Goal: Information Seeking & Learning: Learn about a topic

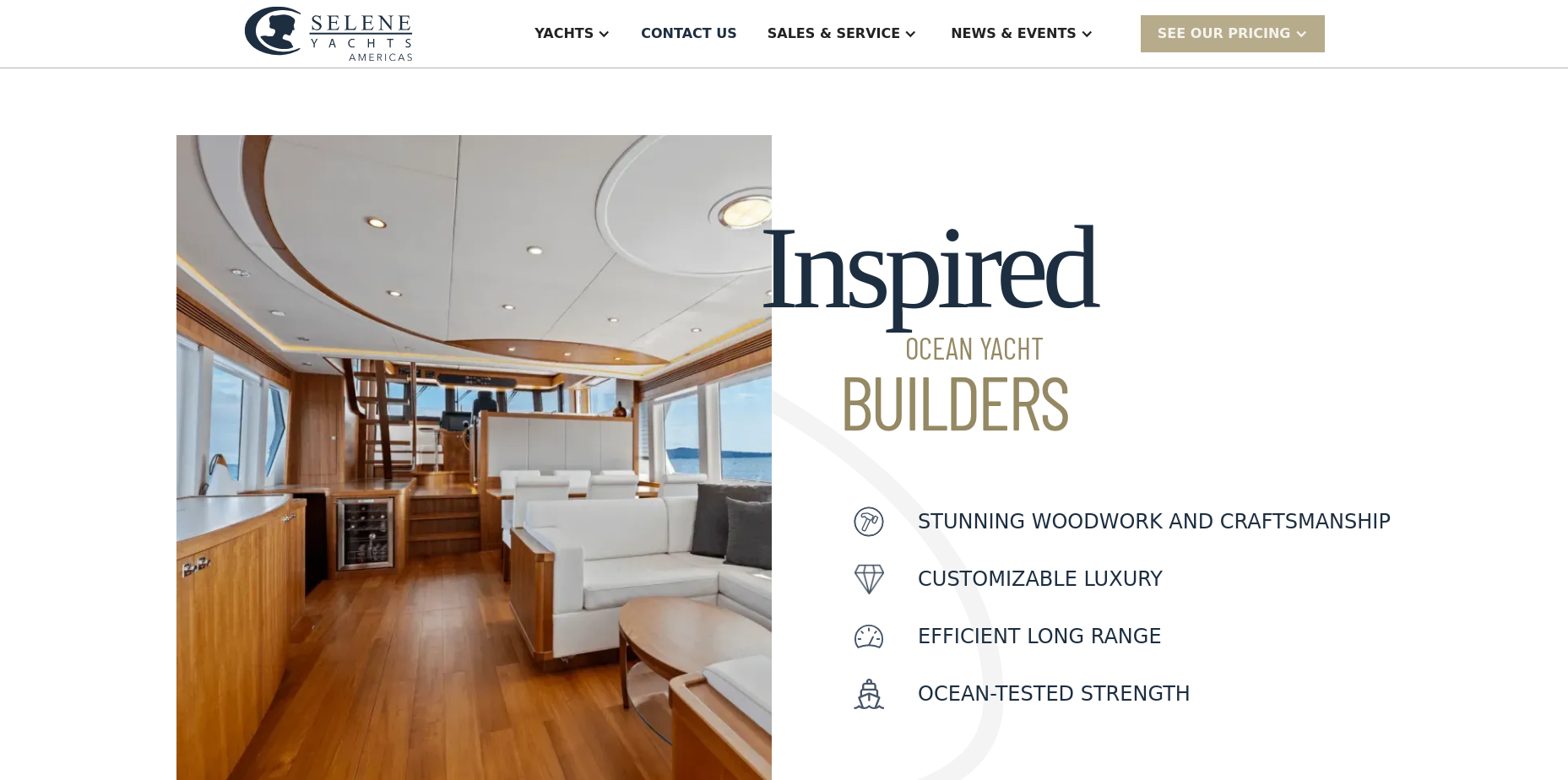
scroll to position [168, 0]
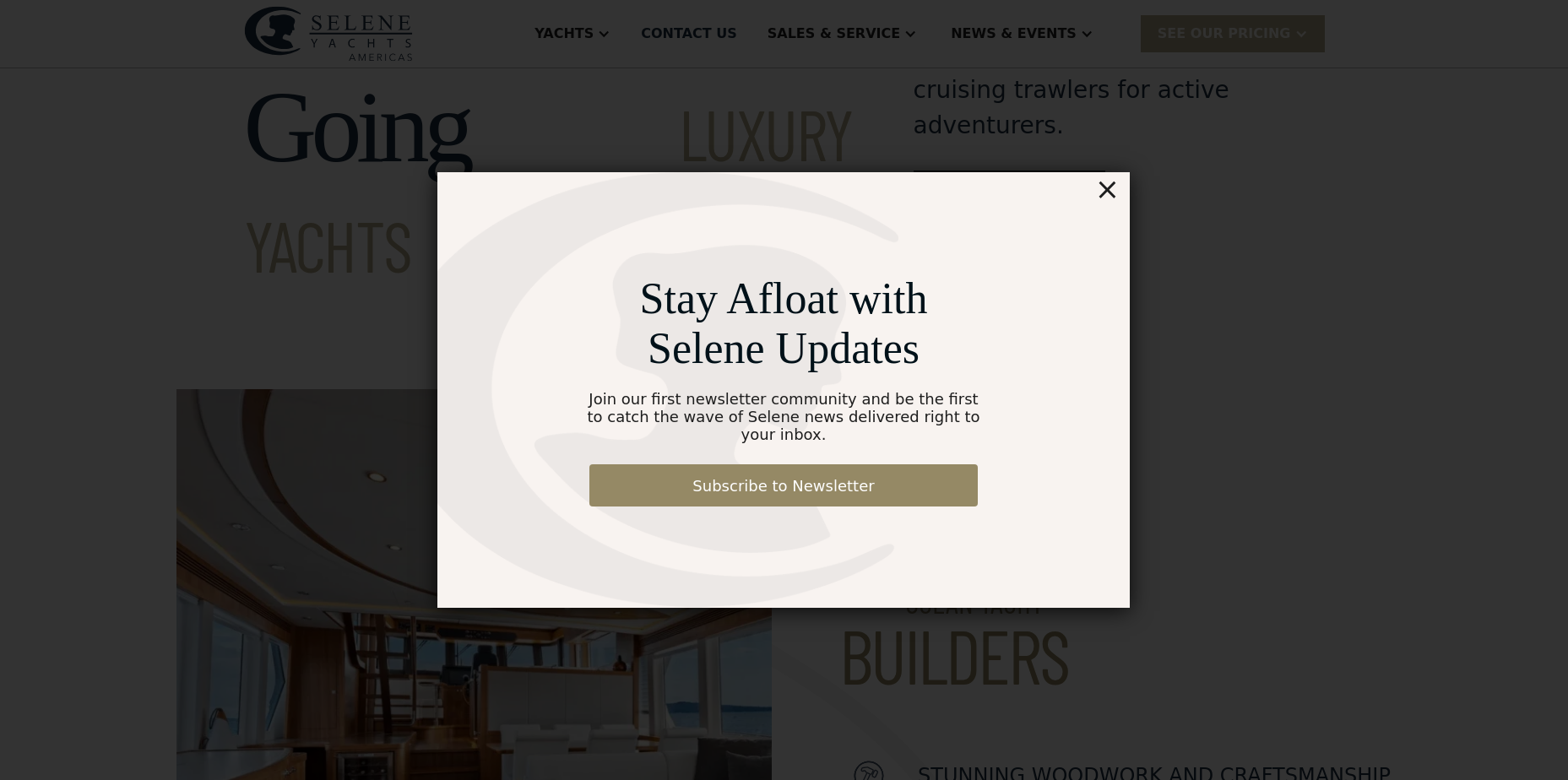
click at [1111, 206] on div "×" at bounding box center [1107, 189] width 24 height 33
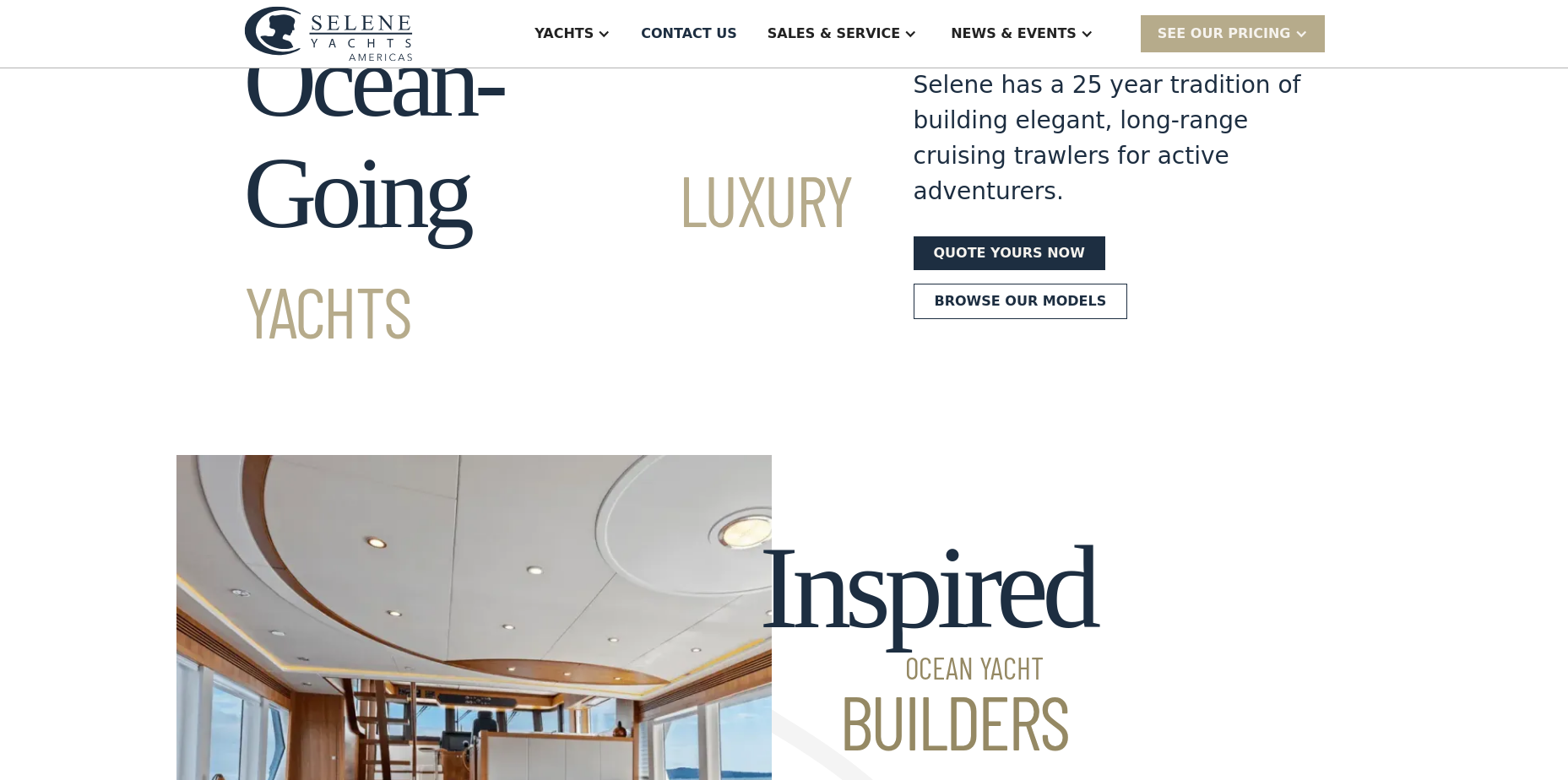
scroll to position [0, 0]
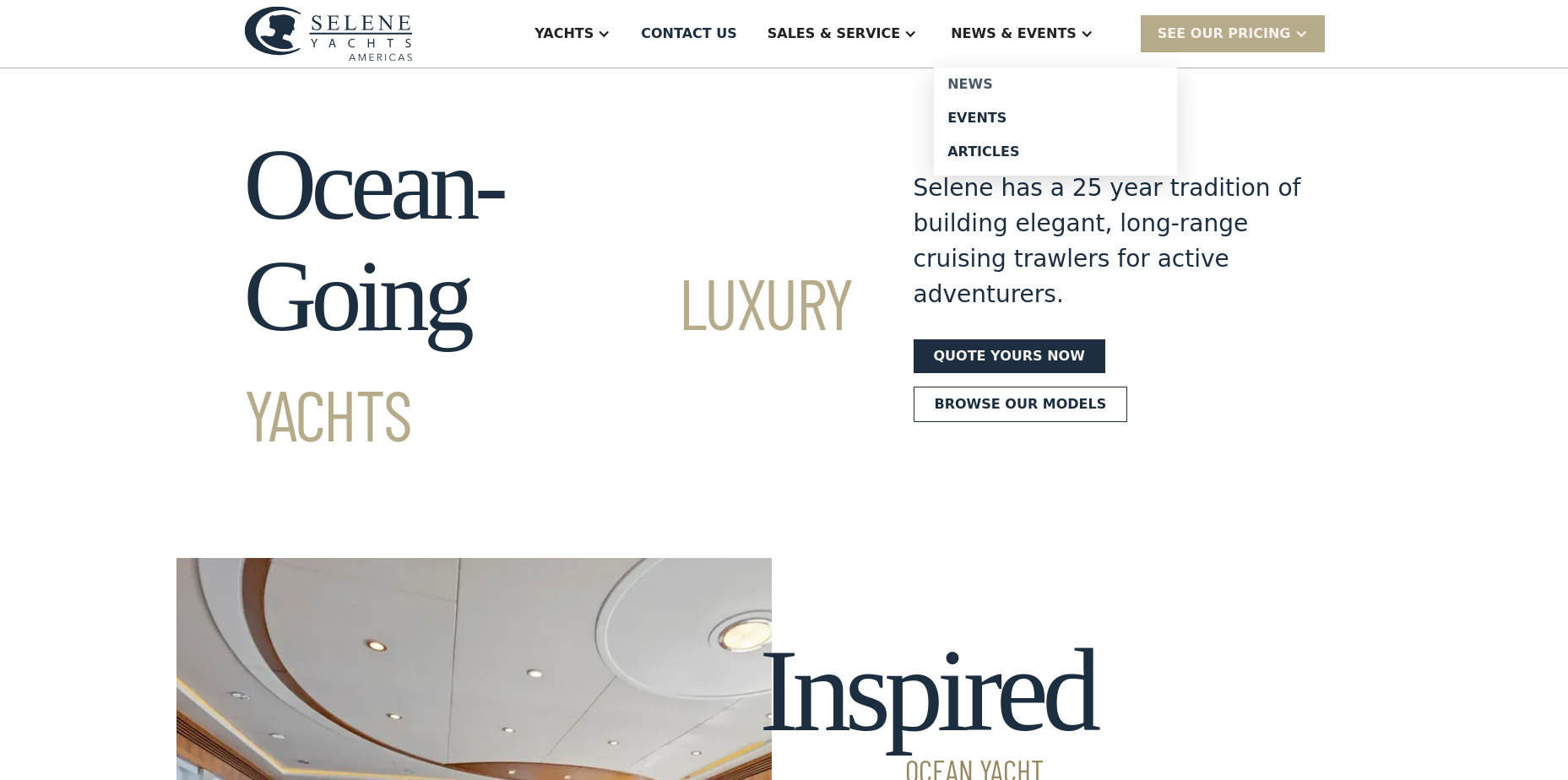
click at [1003, 80] on div "News" at bounding box center [1055, 84] width 216 height 14
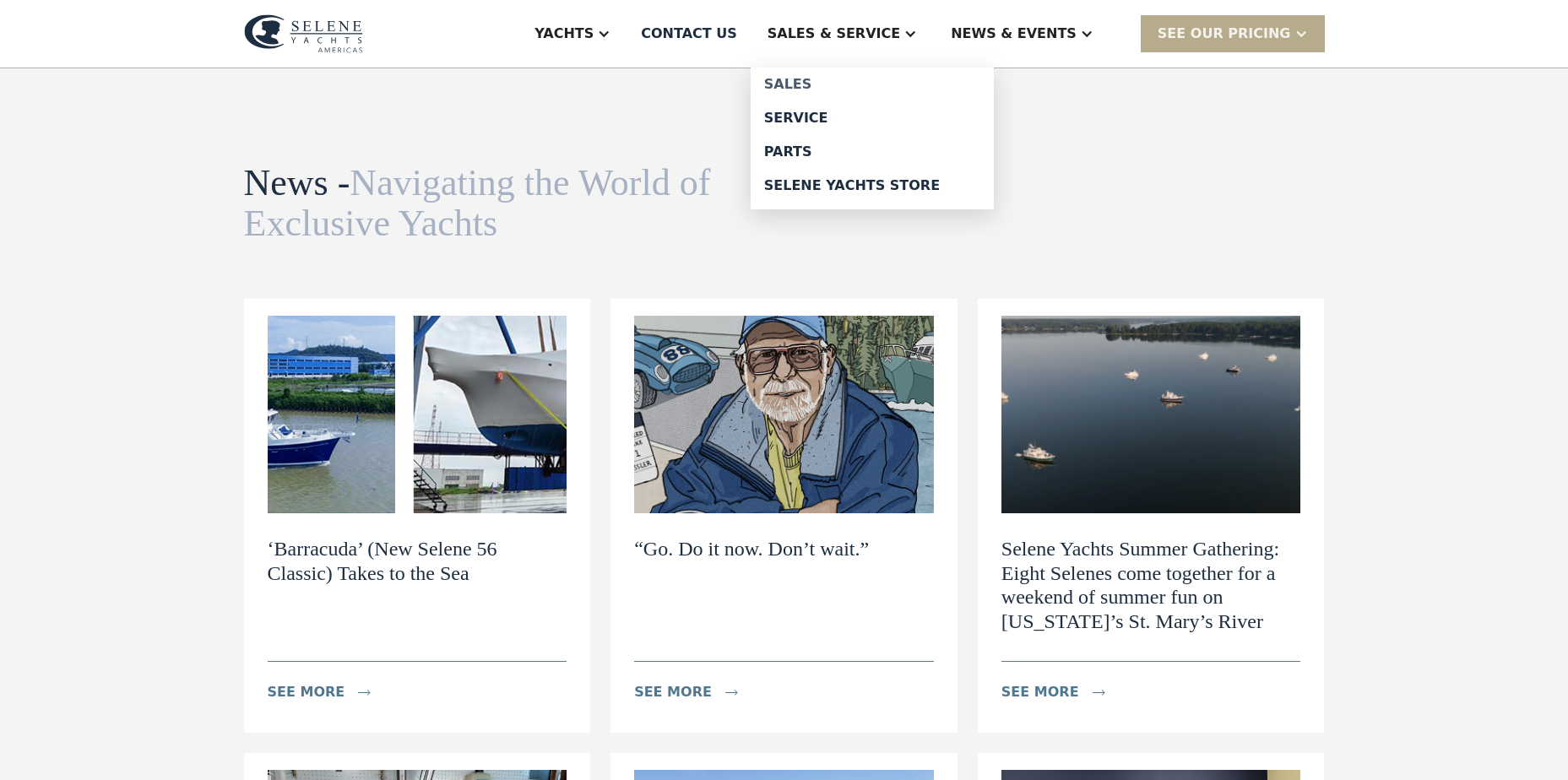
click at [863, 83] on div "Sales" at bounding box center [872, 84] width 216 height 14
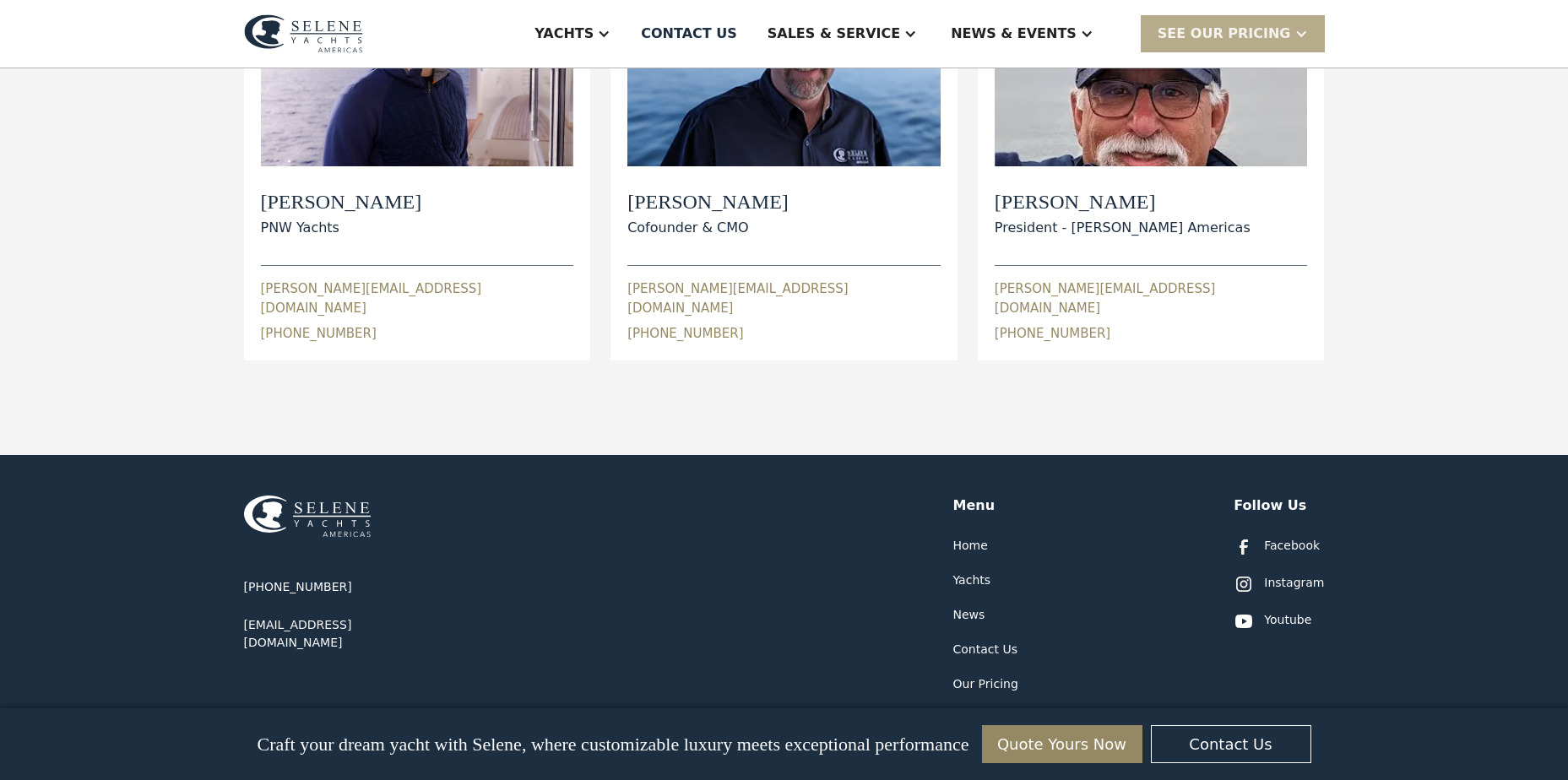
scroll to position [950, 0]
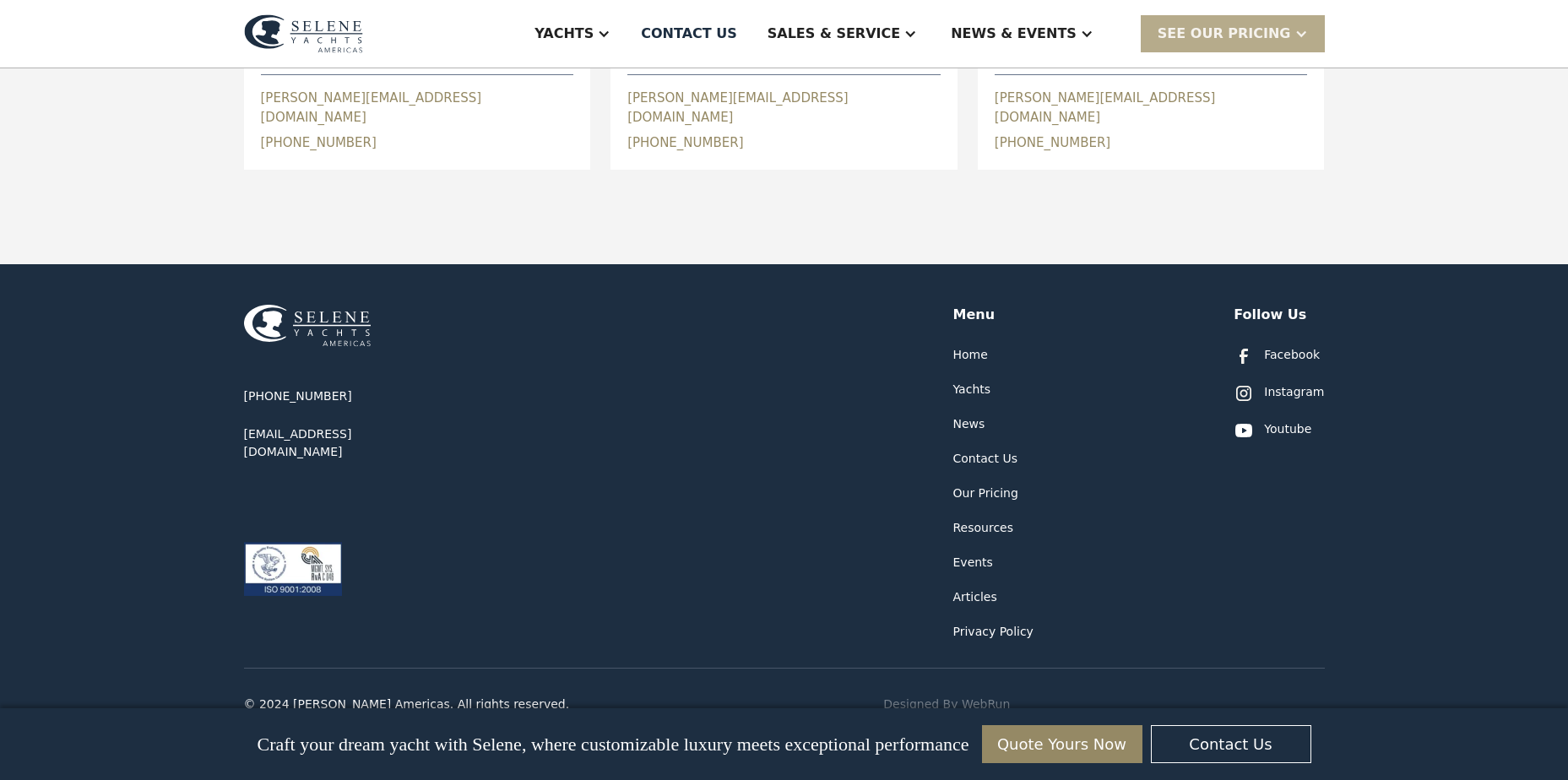
click at [967, 381] on div "Yachts" at bounding box center [972, 390] width 38 height 18
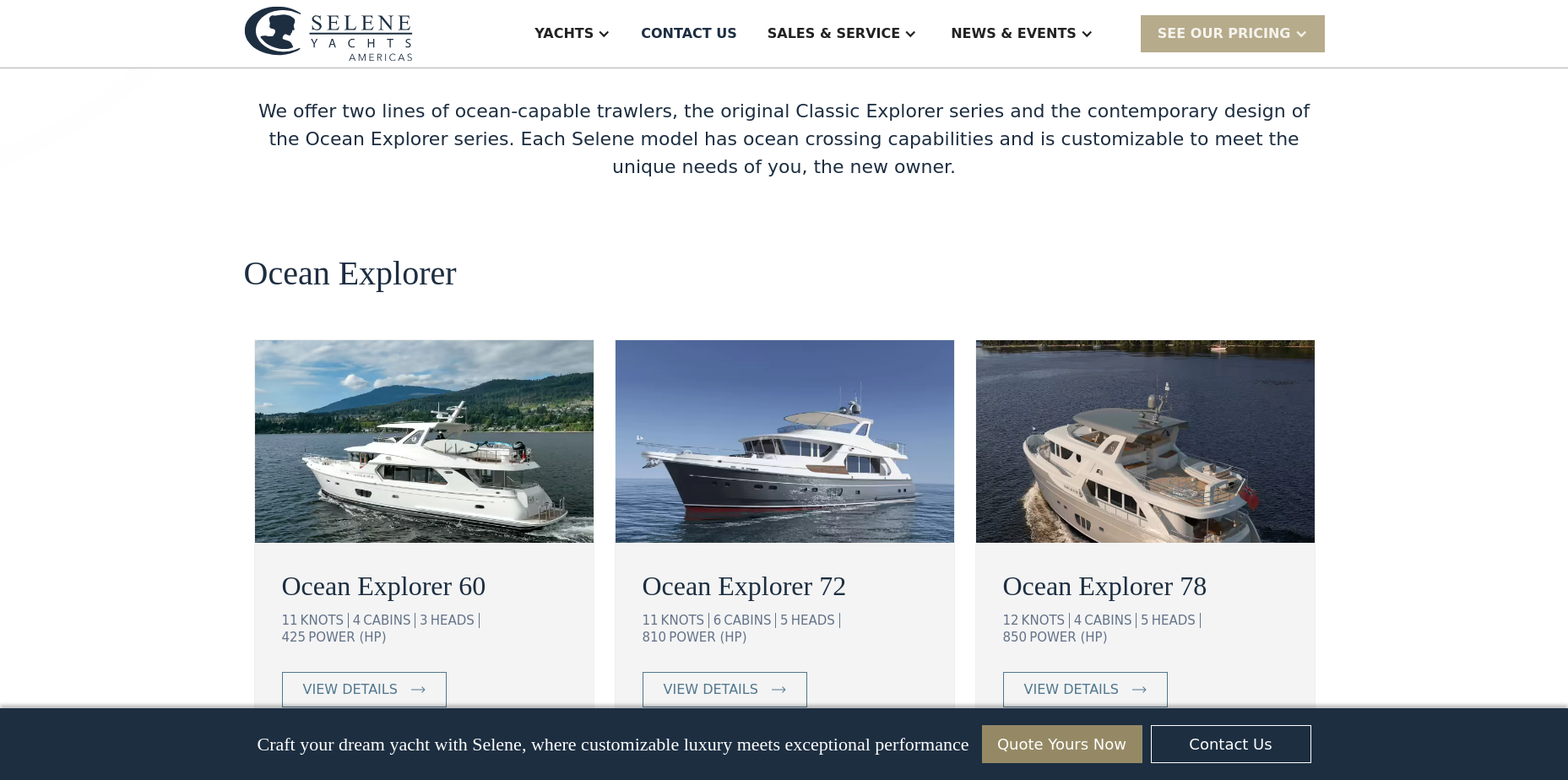
scroll to position [2832, 0]
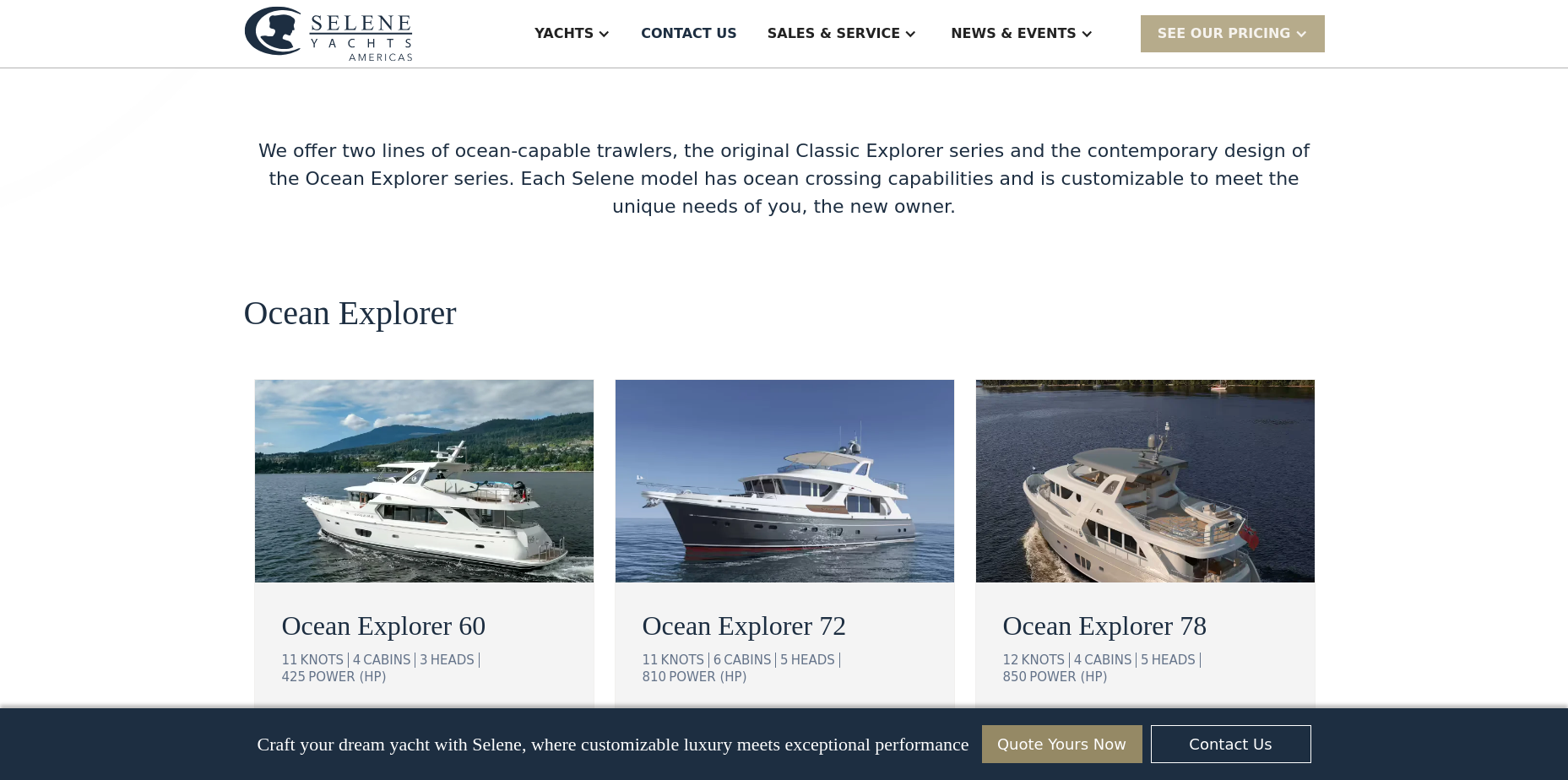
drag, startPoint x: 280, startPoint y: 486, endPoint x: 378, endPoint y: 492, distance: 98.2
click at [378, 588] on div "Ocean Explorer 60 11 KNOTS 4 CABINS 3 HEADS 425 POWER (HP) view details" at bounding box center [424, 681] width 339 height 186
drag, startPoint x: 266, startPoint y: 489, endPoint x: 421, endPoint y: 487, distance: 155.0
click at [418, 588] on div "Ocean Explorer 60 11 KNOTS 4 CABINS 3 HEADS 425 POWER (HP) view details" at bounding box center [424, 681] width 339 height 186
drag, startPoint x: 498, startPoint y: 485, endPoint x: 331, endPoint y: 486, distance: 167.0
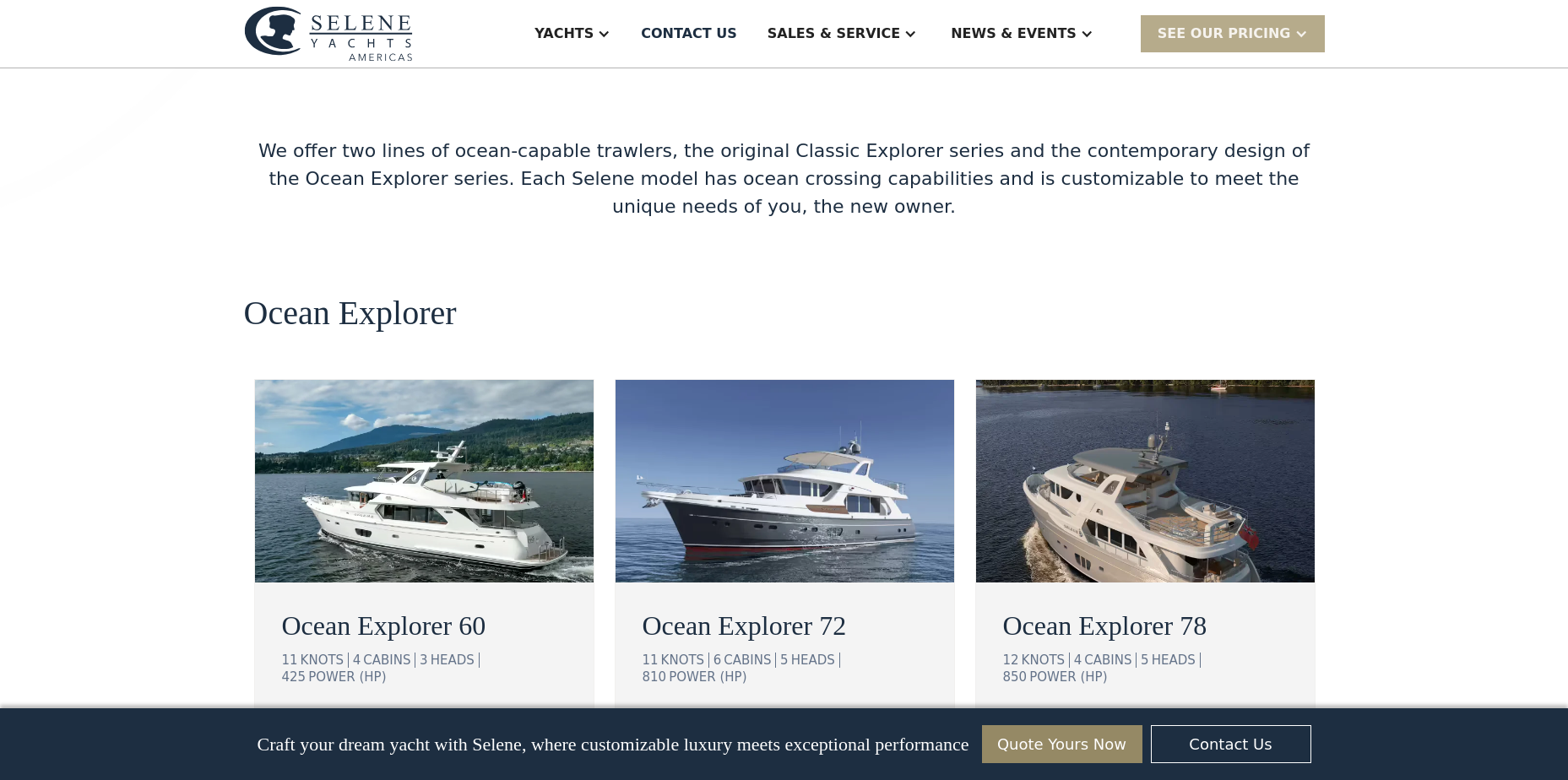
click at [331, 605] on h2 "Ocean Explorer 60" at bounding box center [424, 624] width 285 height 40
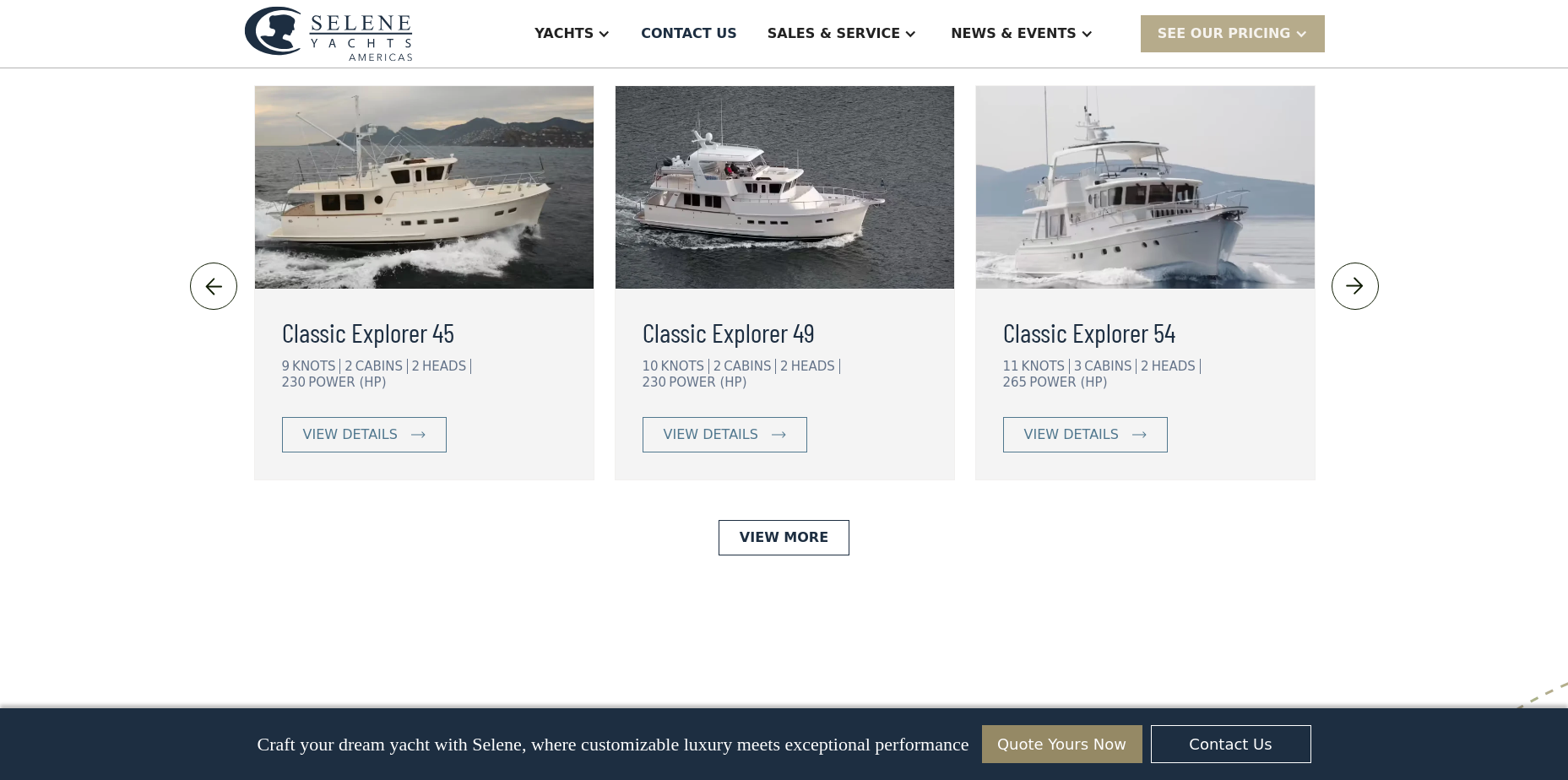
scroll to position [3749, 0]
click at [793, 519] on link "View More" at bounding box center [784, 536] width 131 height 35
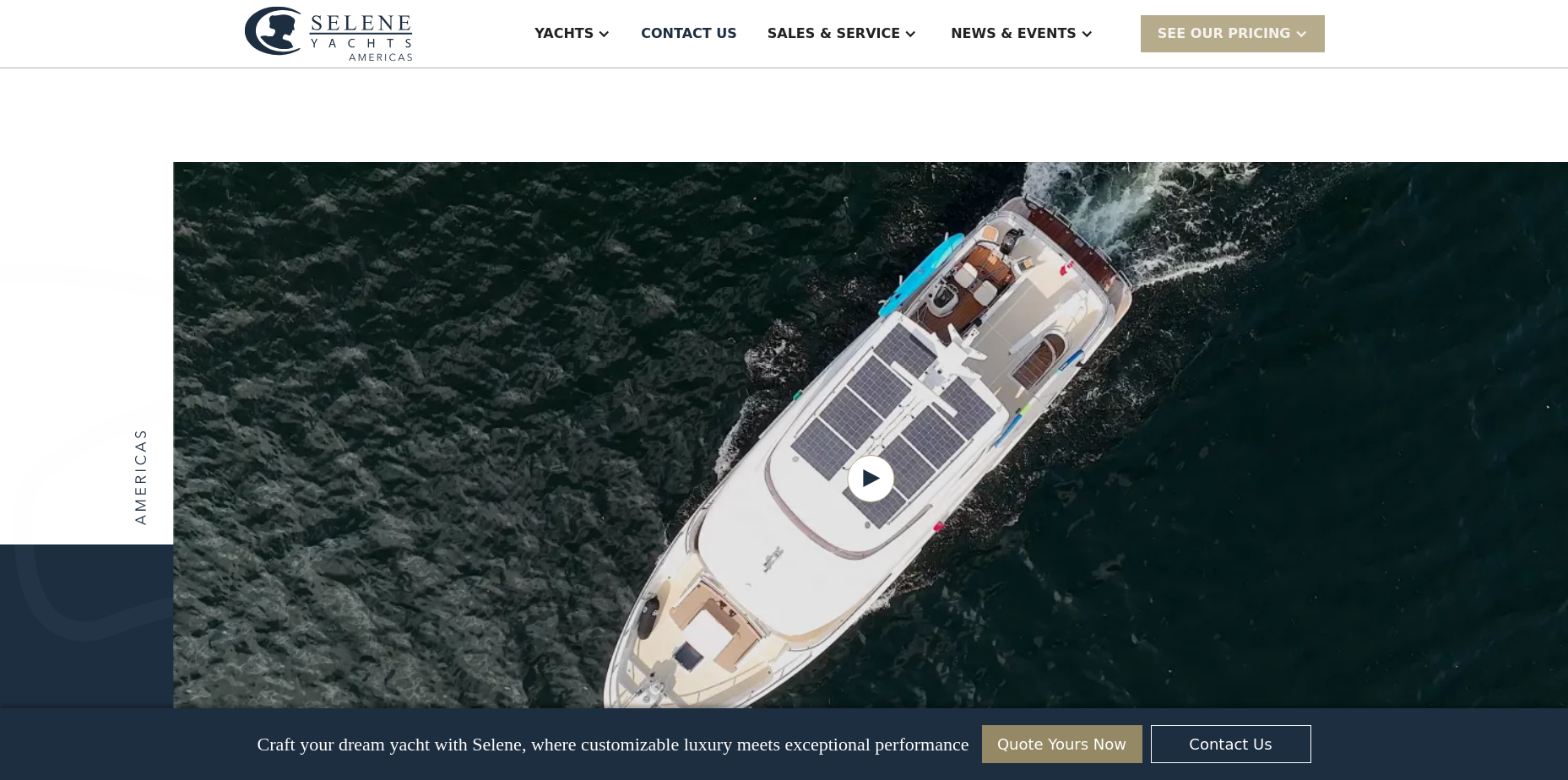
scroll to position [1881, 0]
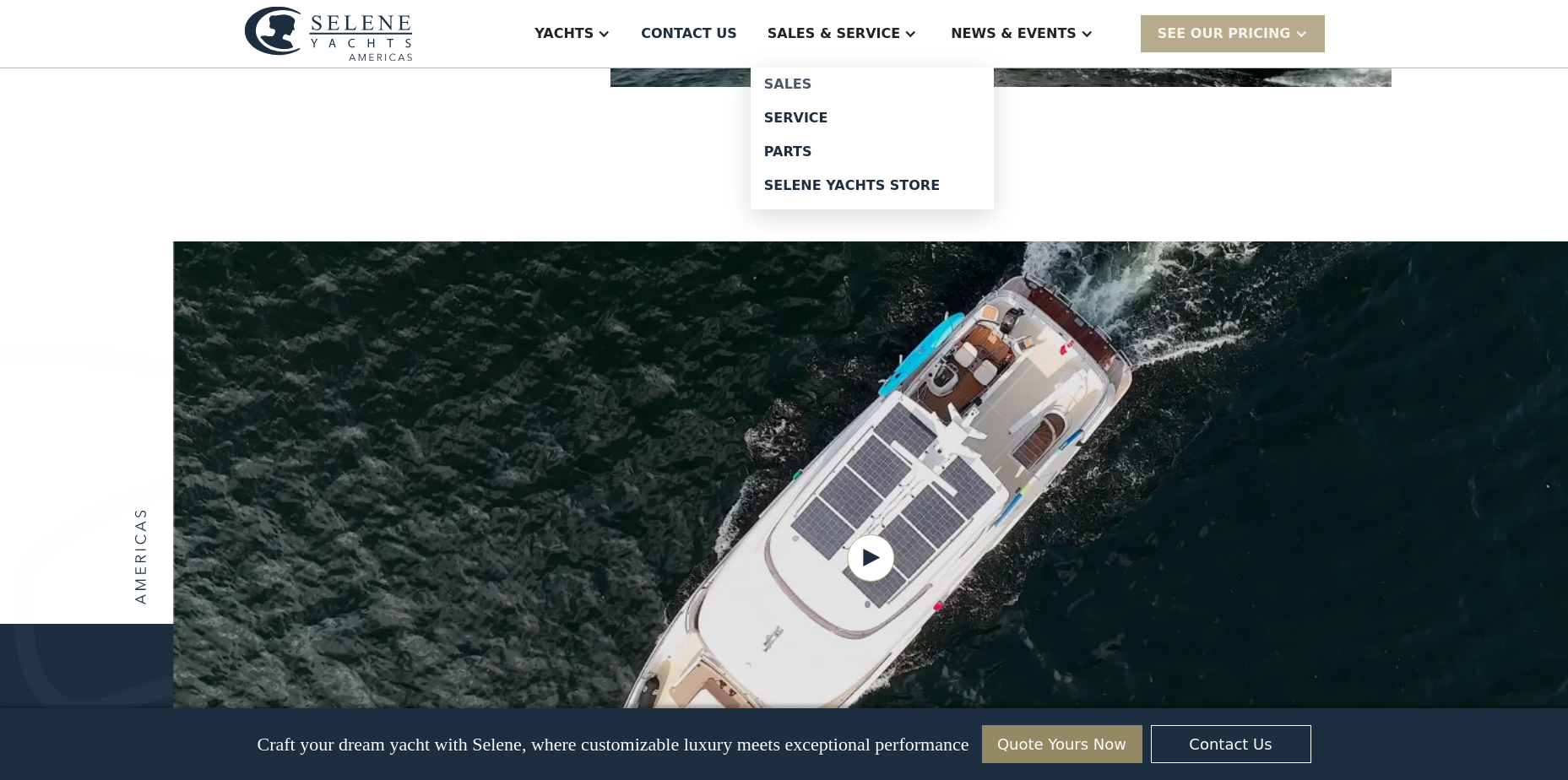
click at [864, 83] on div "Sales" at bounding box center [872, 84] width 216 height 14
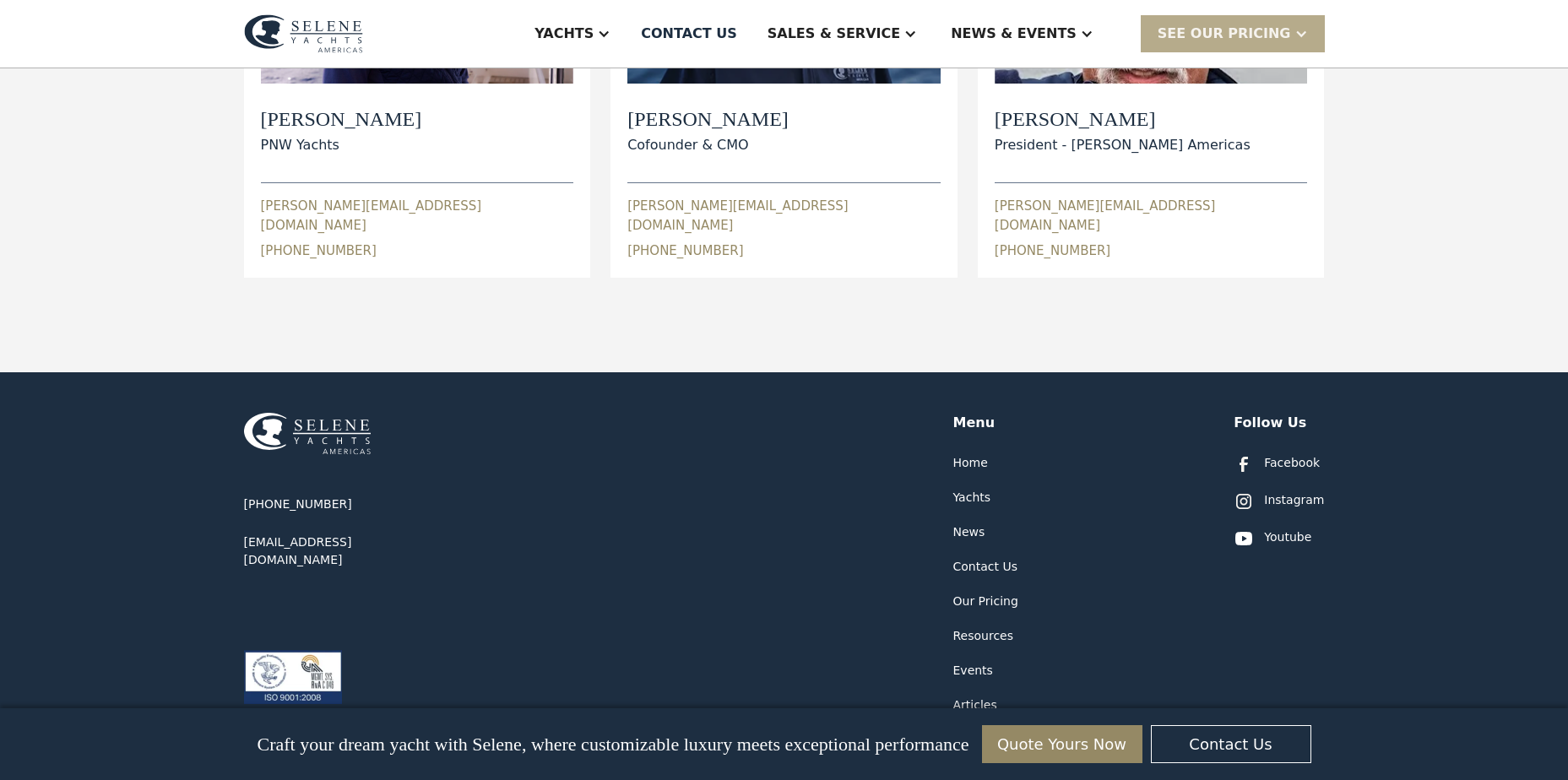
scroll to position [844, 0]
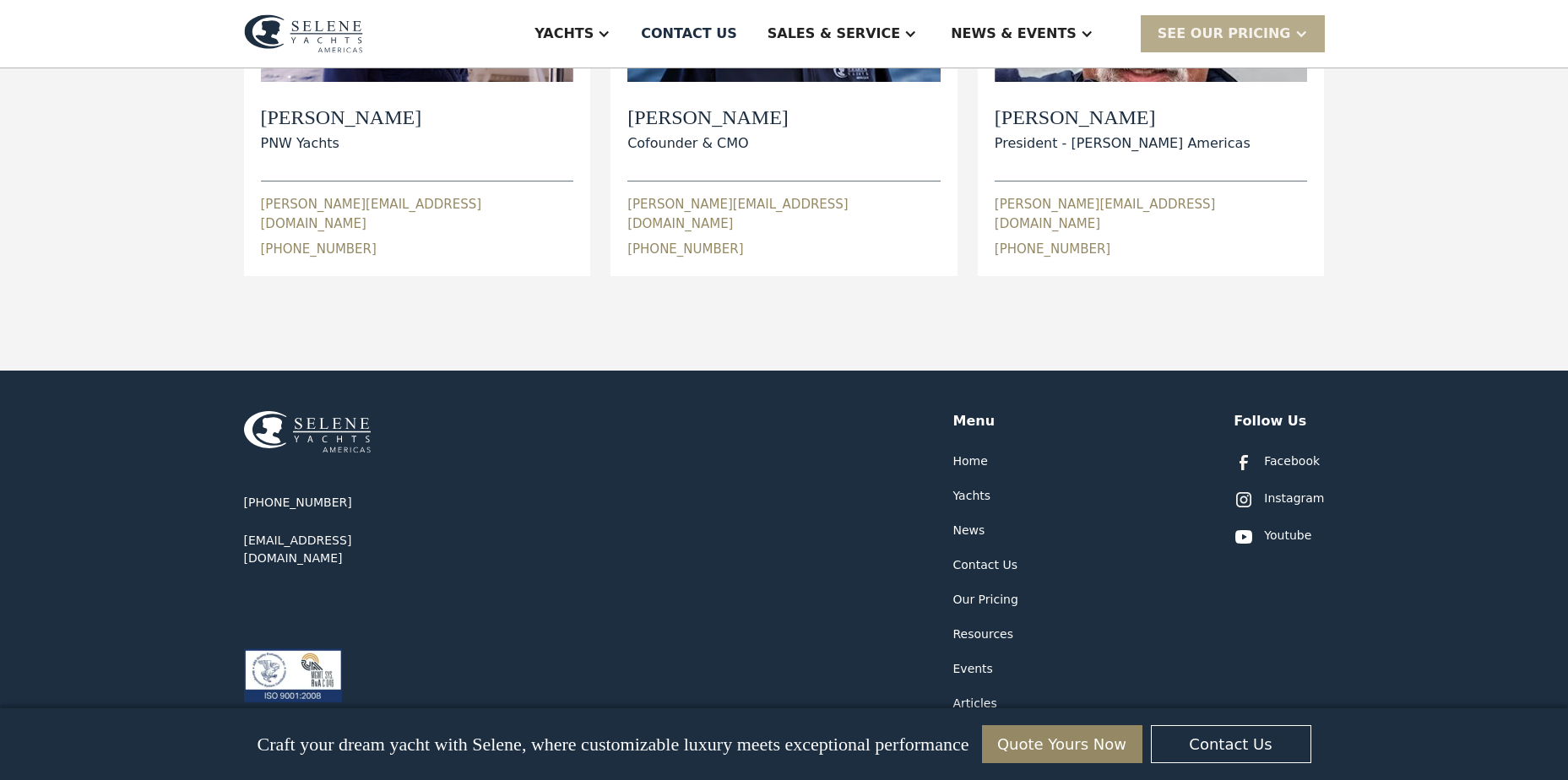
click at [975, 487] on div "Yachts" at bounding box center [972, 496] width 38 height 18
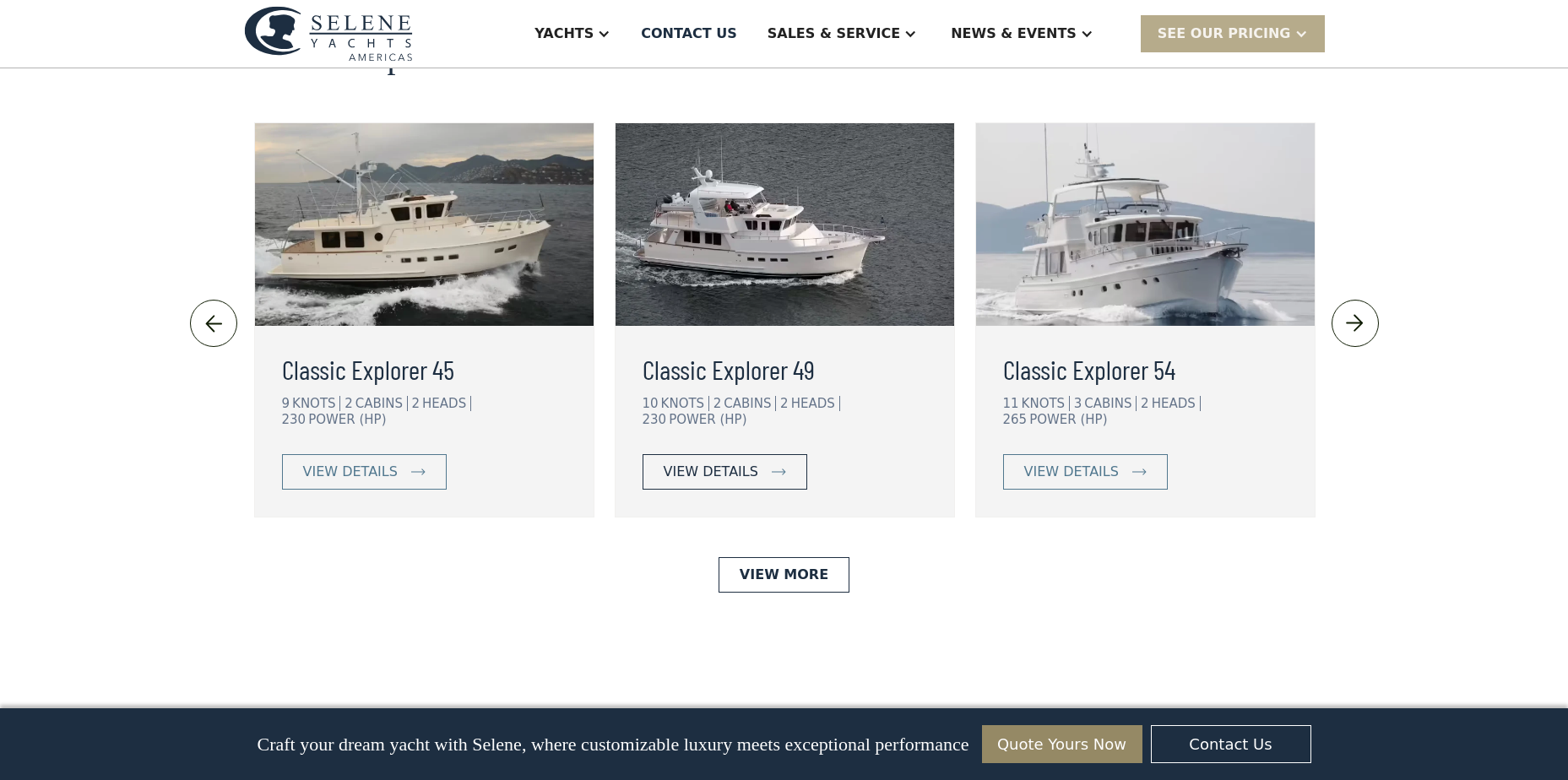
scroll to position [3760, 0]
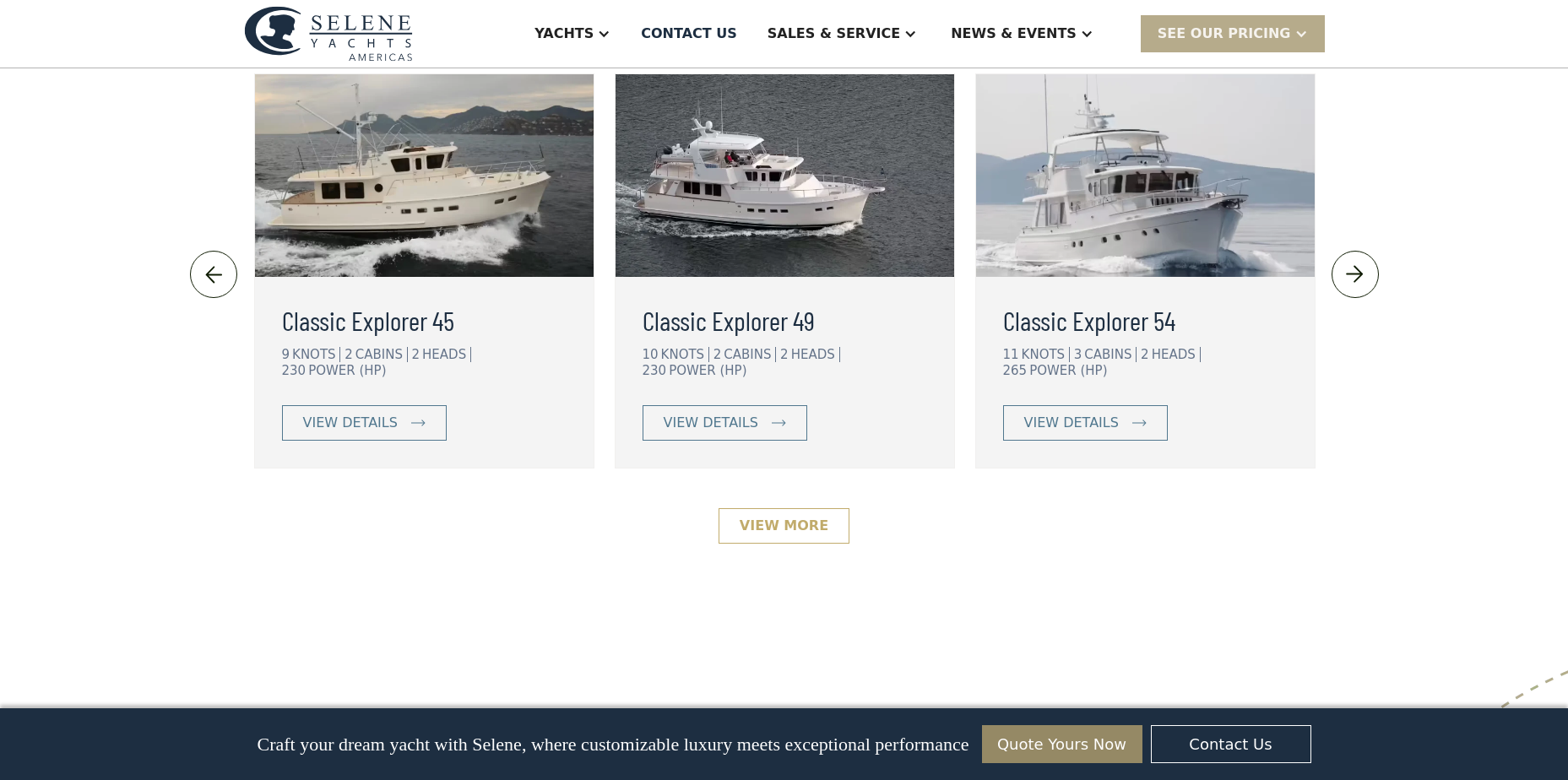
click at [779, 508] on link "View More" at bounding box center [784, 526] width 131 height 35
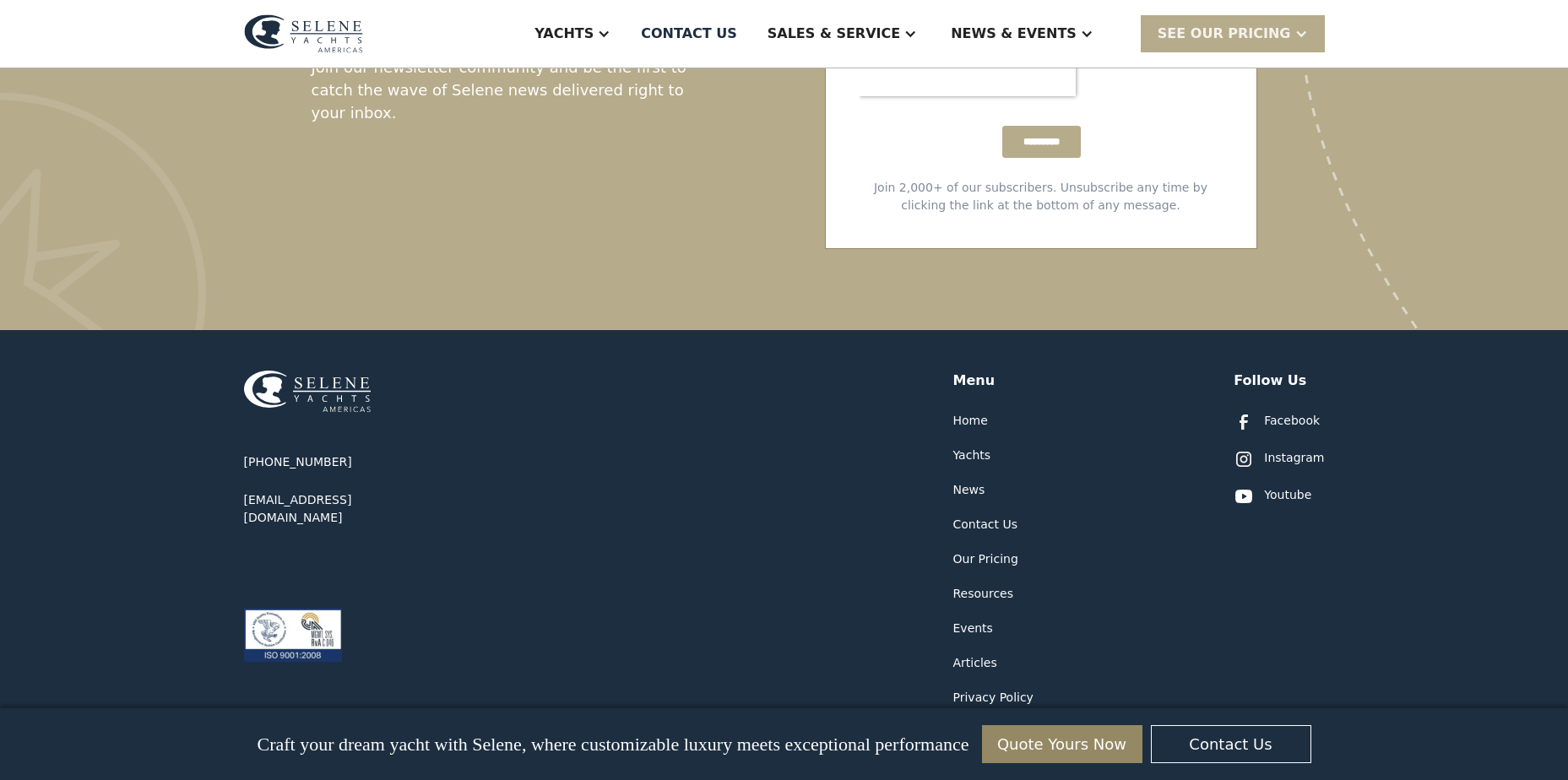
scroll to position [3334, 0]
